Goal: Transaction & Acquisition: Purchase product/service

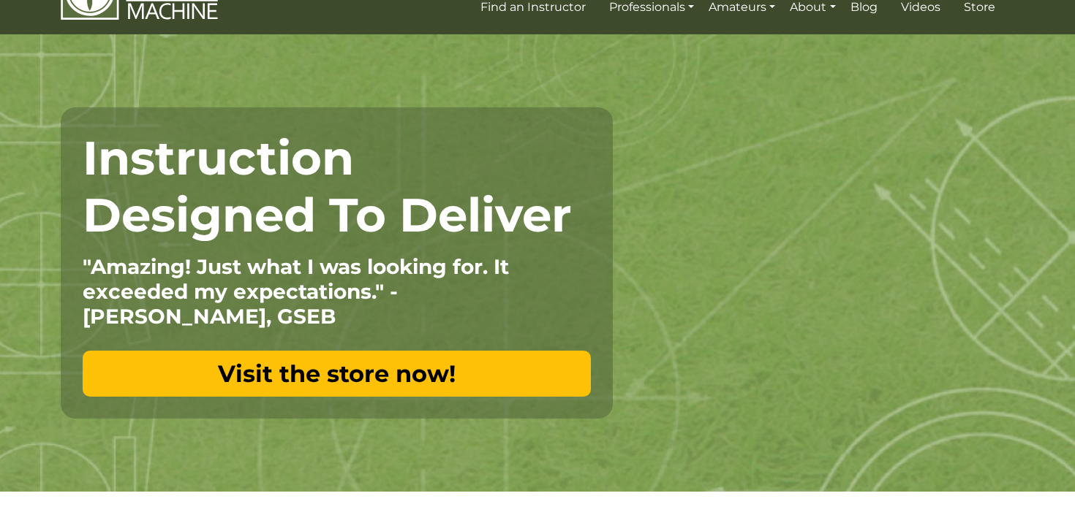
scroll to position [53, 0]
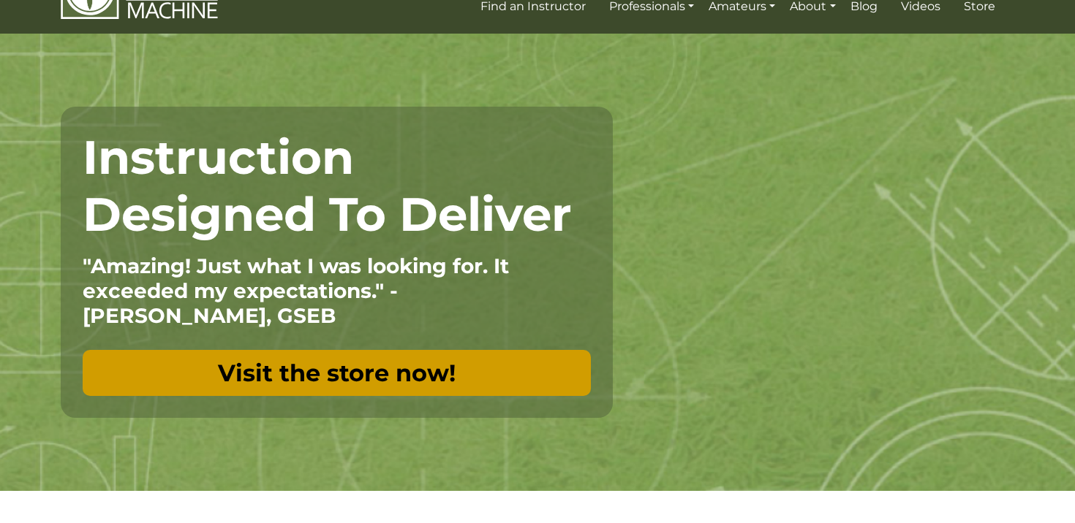
click at [396, 368] on link "Visit the store now!" at bounding box center [337, 373] width 508 height 46
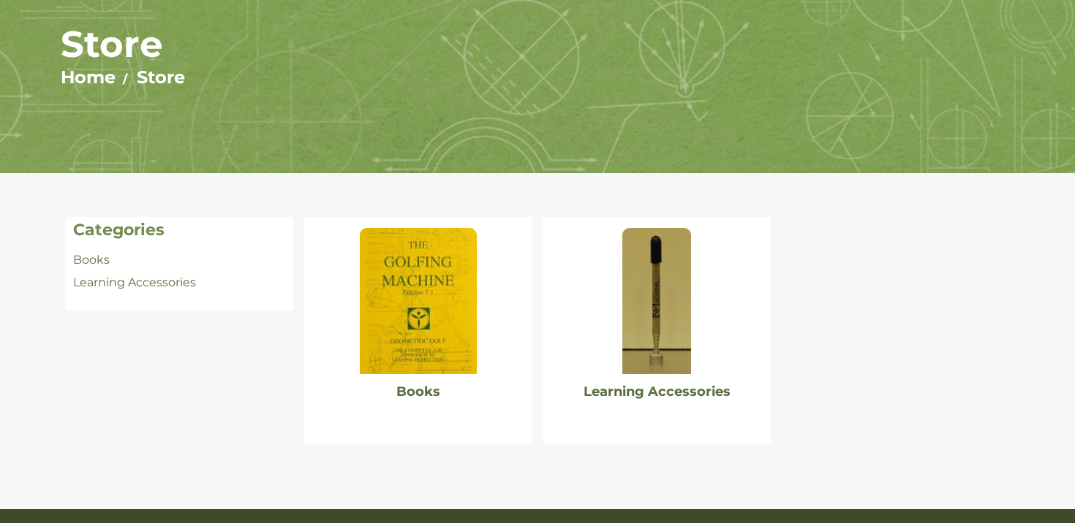
scroll to position [185, 0]
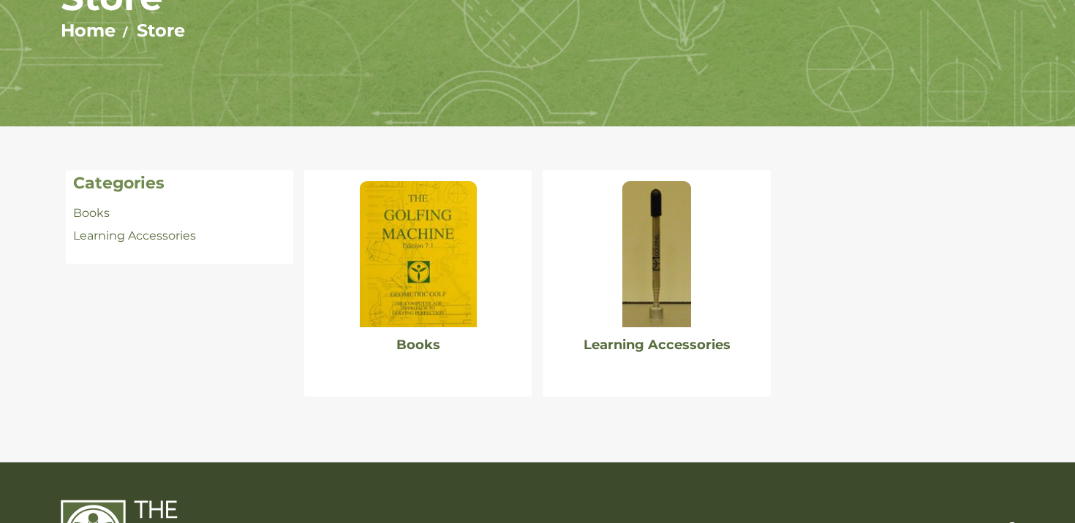
click at [421, 284] on img at bounding box center [418, 254] width 117 height 146
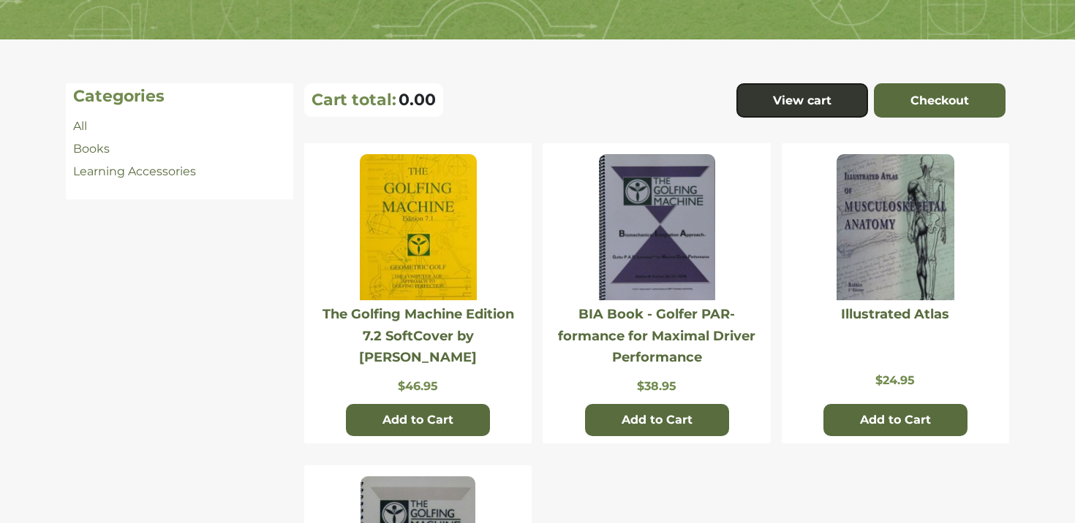
scroll to position [287, 0]
